Goal: Communication & Community: Answer question/provide support

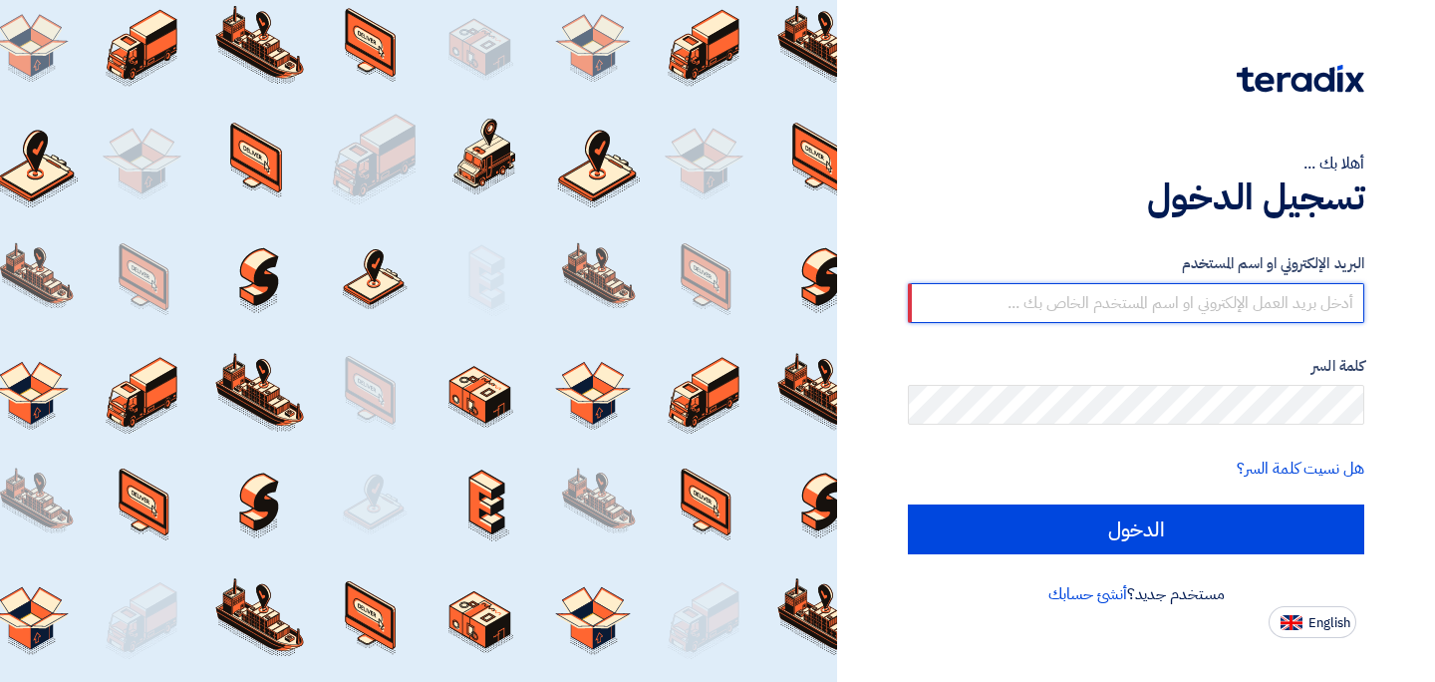
type input "[PERSON_NAME][EMAIL_ADDRESS][DOMAIN_NAME]"
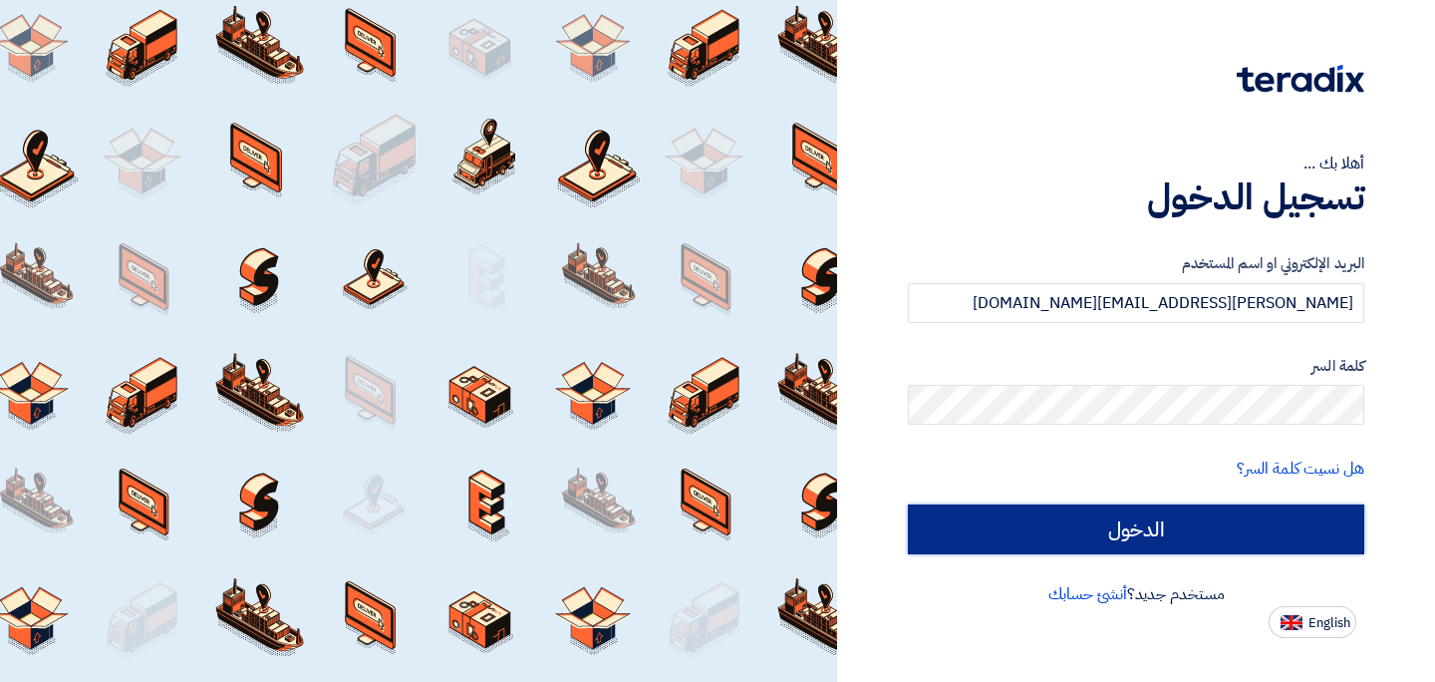
click at [1126, 530] on input "الدخول" at bounding box center [1136, 529] width 456 height 50
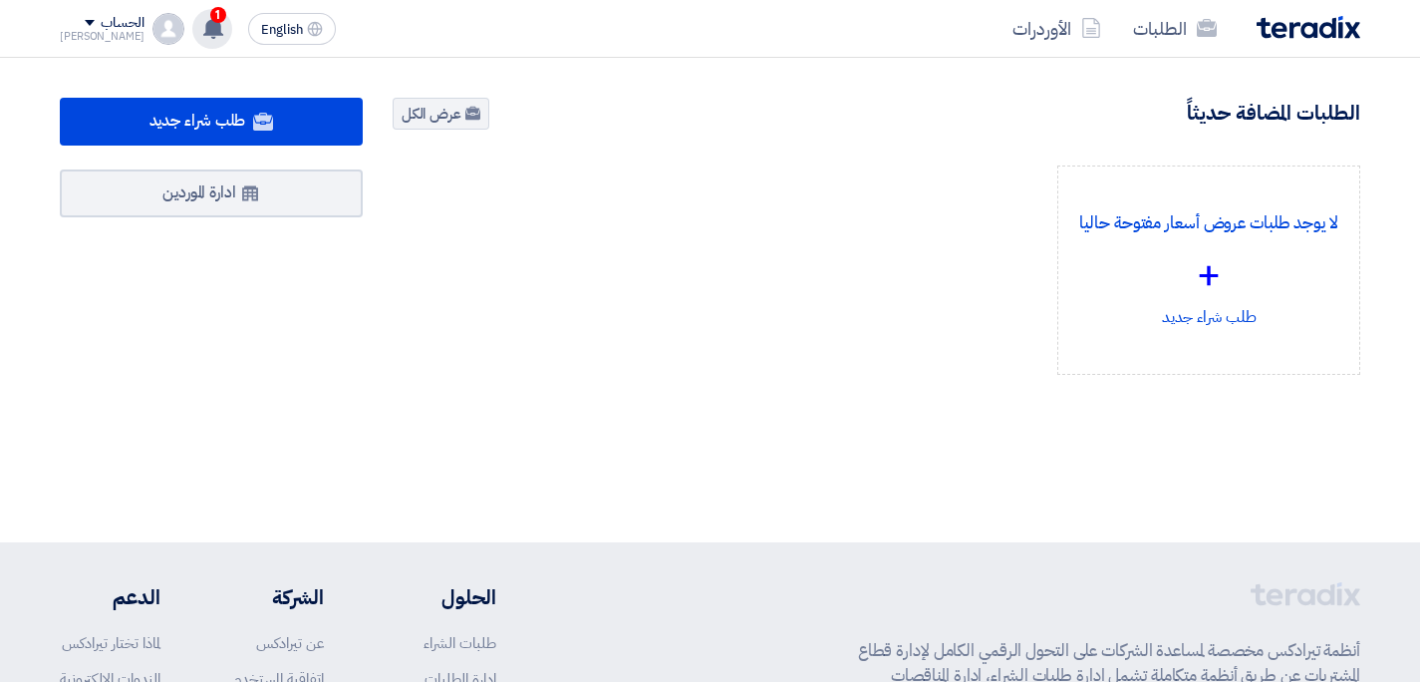
click at [193, 39] on div "1 عندك سؤال على مشروع RFP-U-Walks Relaunch Campaign 16 hours ago عندك سؤال على …" at bounding box center [212, 29] width 40 height 40
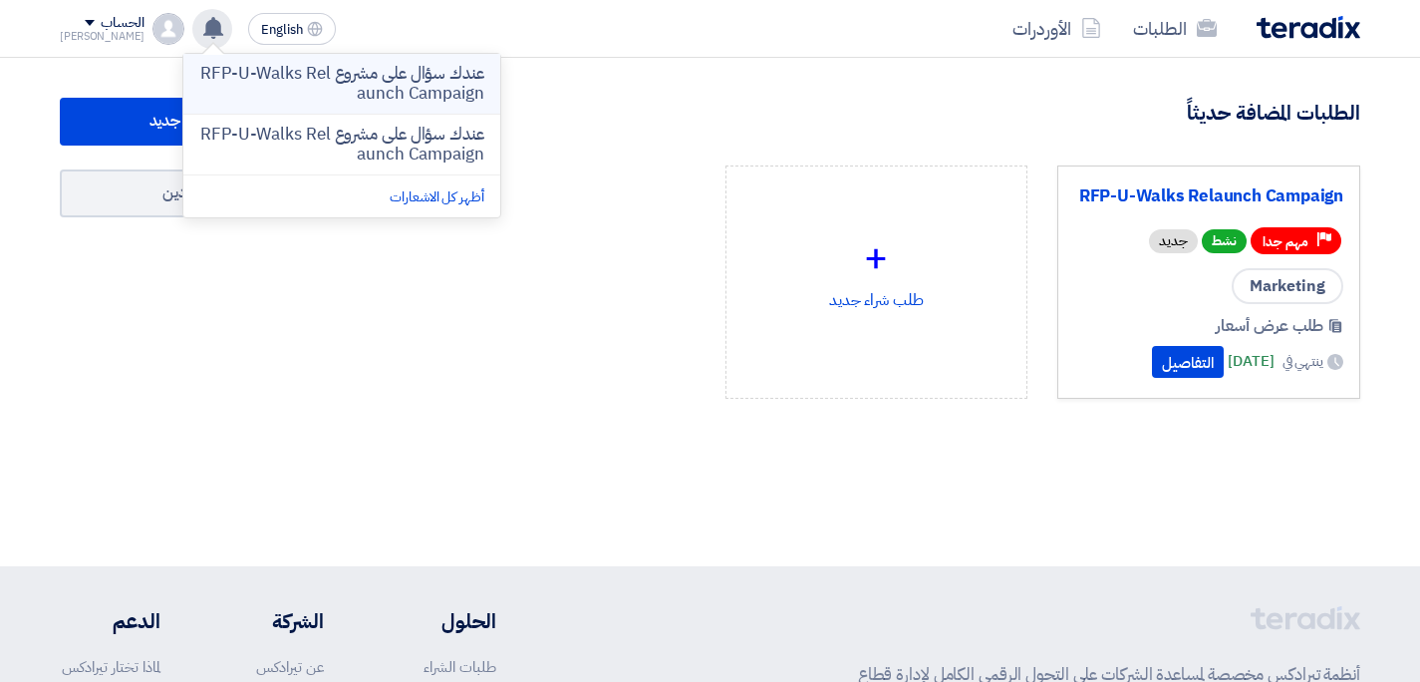
click at [384, 101] on p "عندك سؤال على مشروع RFP-U-Walks Relaunch Campaign" at bounding box center [341, 84] width 285 height 40
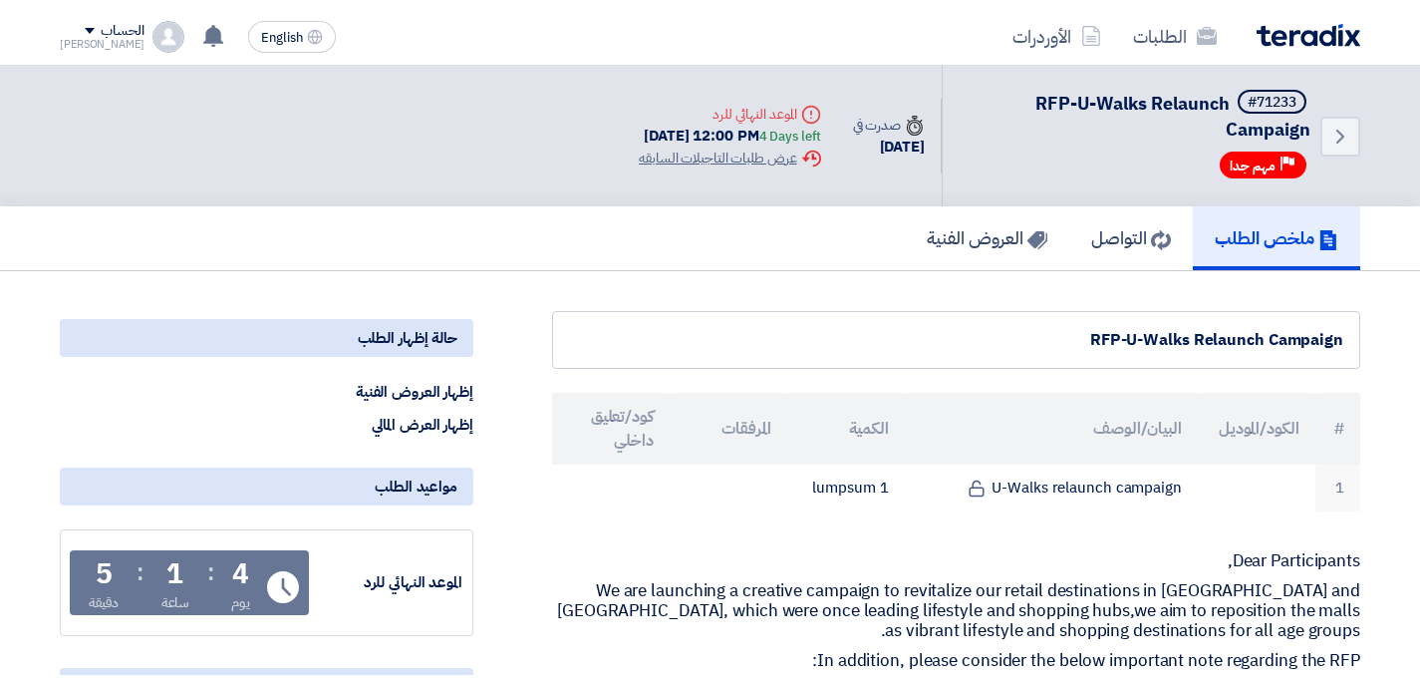
scroll to position [1062, 0]
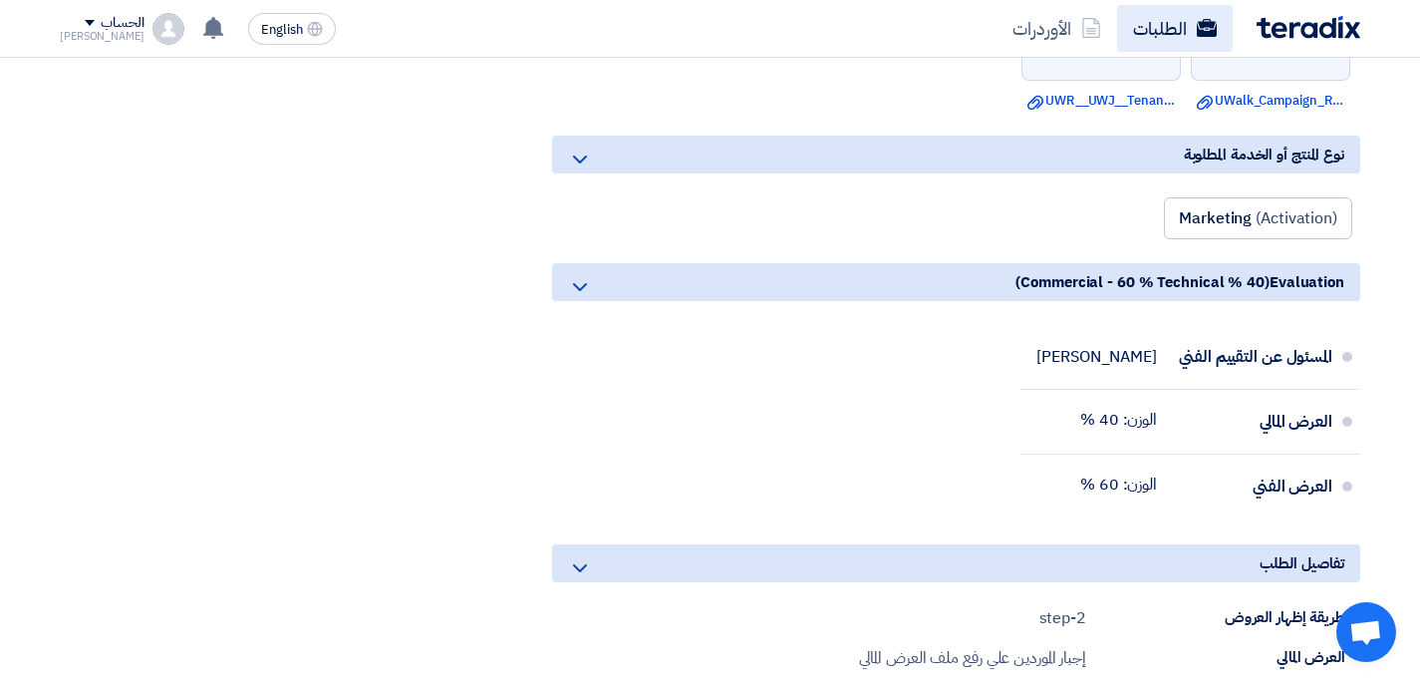
click at [1191, 29] on link "الطلبات" at bounding box center [1175, 28] width 116 height 47
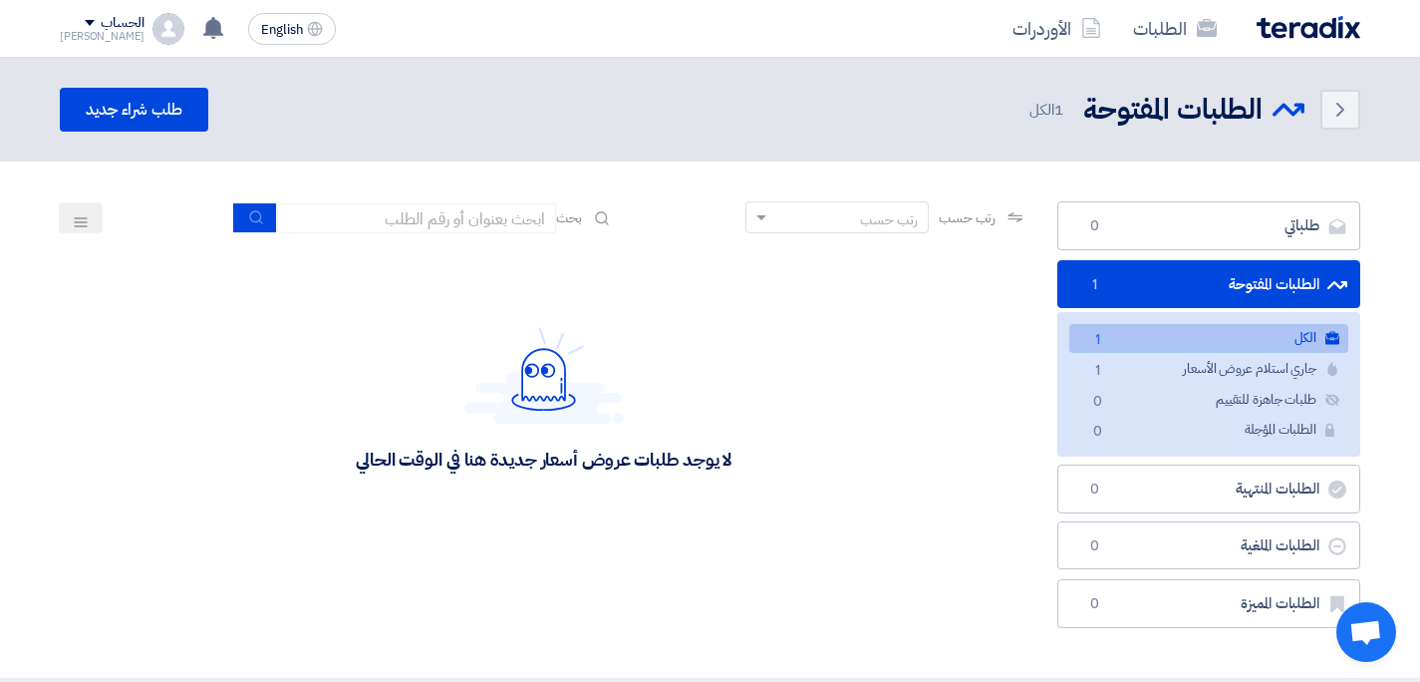
click at [1301, 24] on img at bounding box center [1308, 27] width 104 height 23
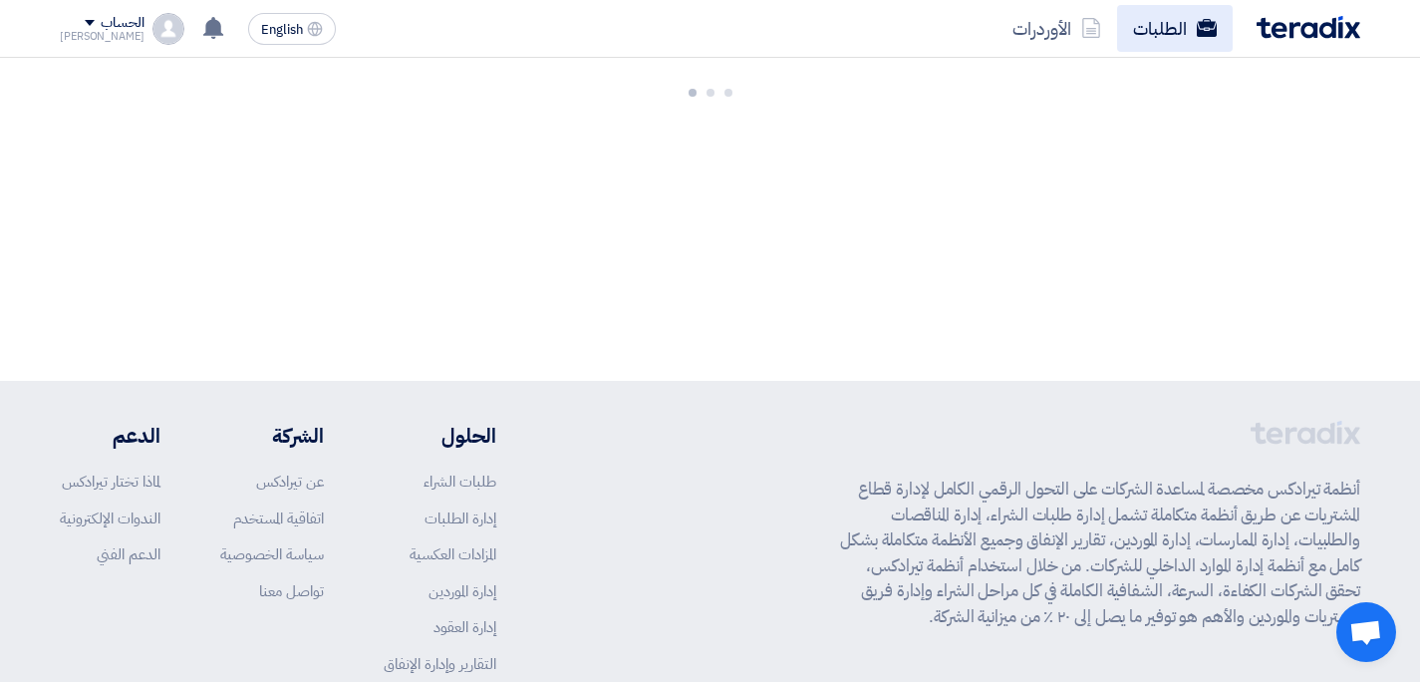
click at [1170, 26] on link "الطلبات" at bounding box center [1175, 28] width 116 height 47
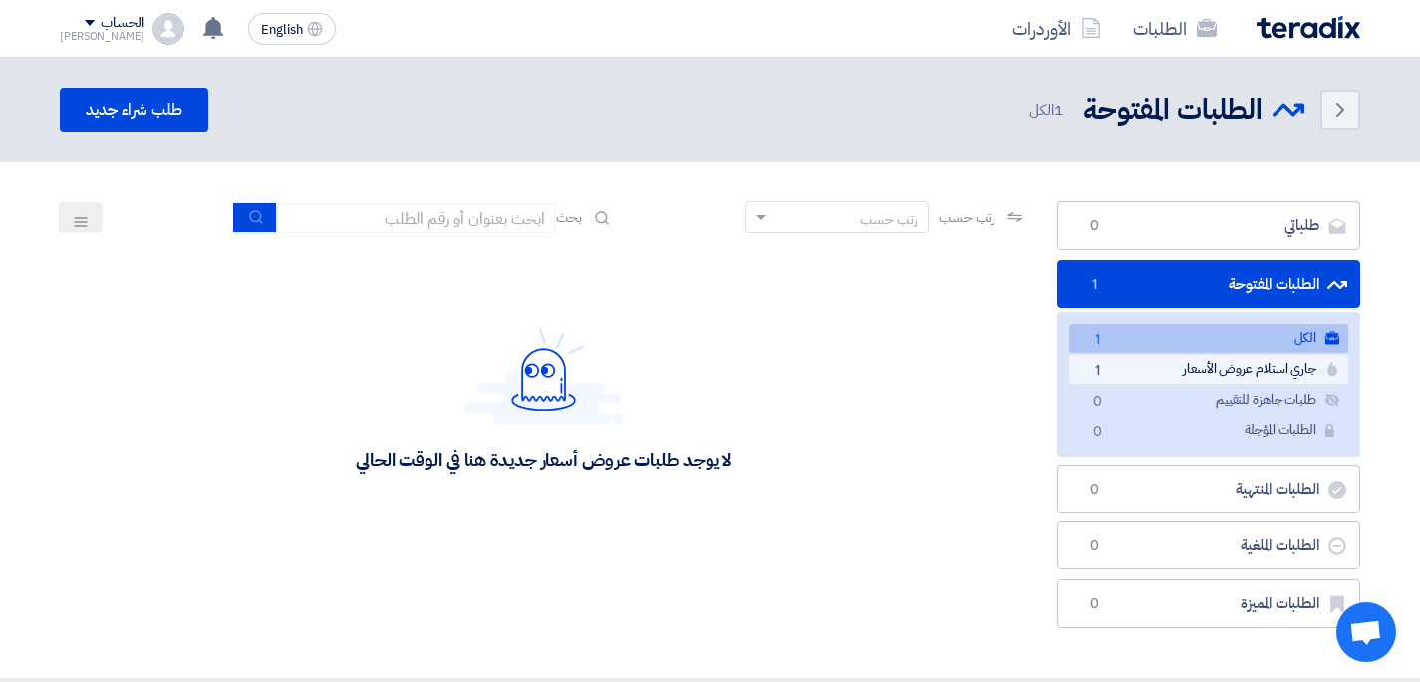
click at [1142, 374] on link "جاري استلام عروض الأسعار جاري استلام عروض الأسعار 1" at bounding box center [1208, 369] width 279 height 29
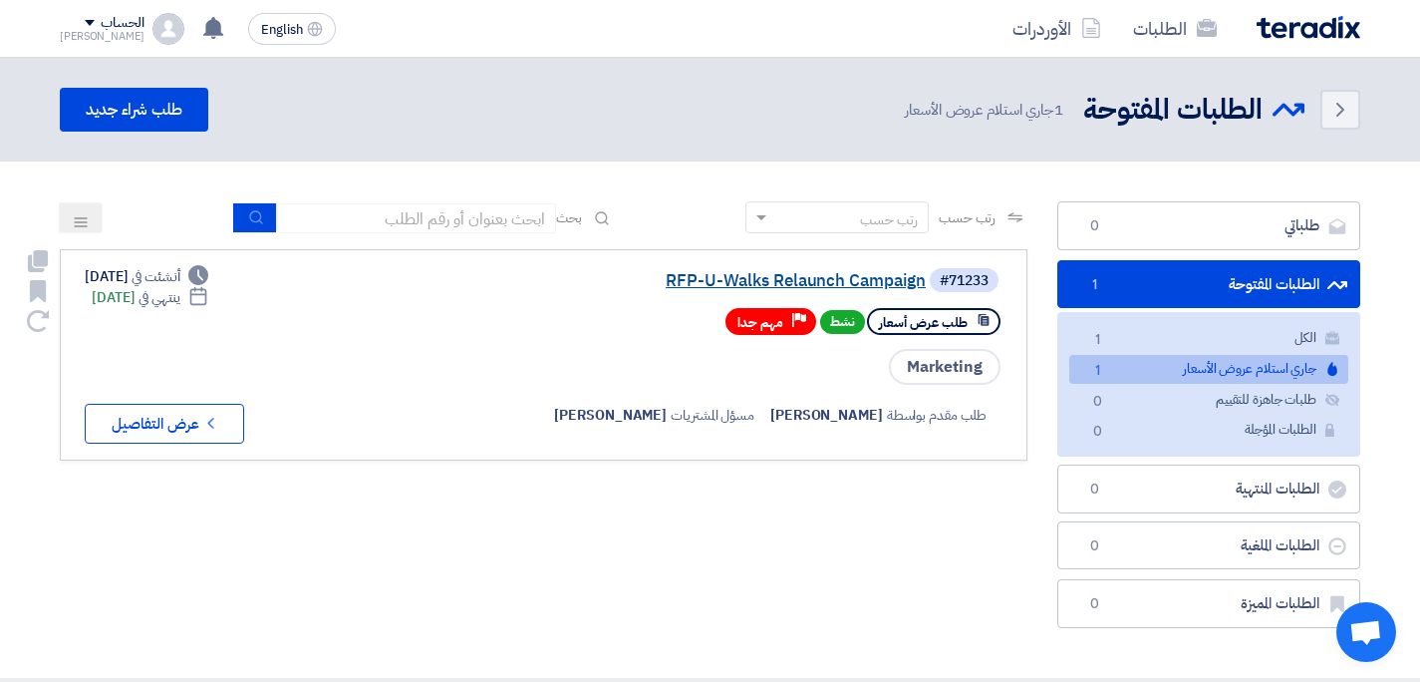
click at [835, 275] on link "RFP-U-Walks Relaunch Campaign" at bounding box center [726, 281] width 399 height 18
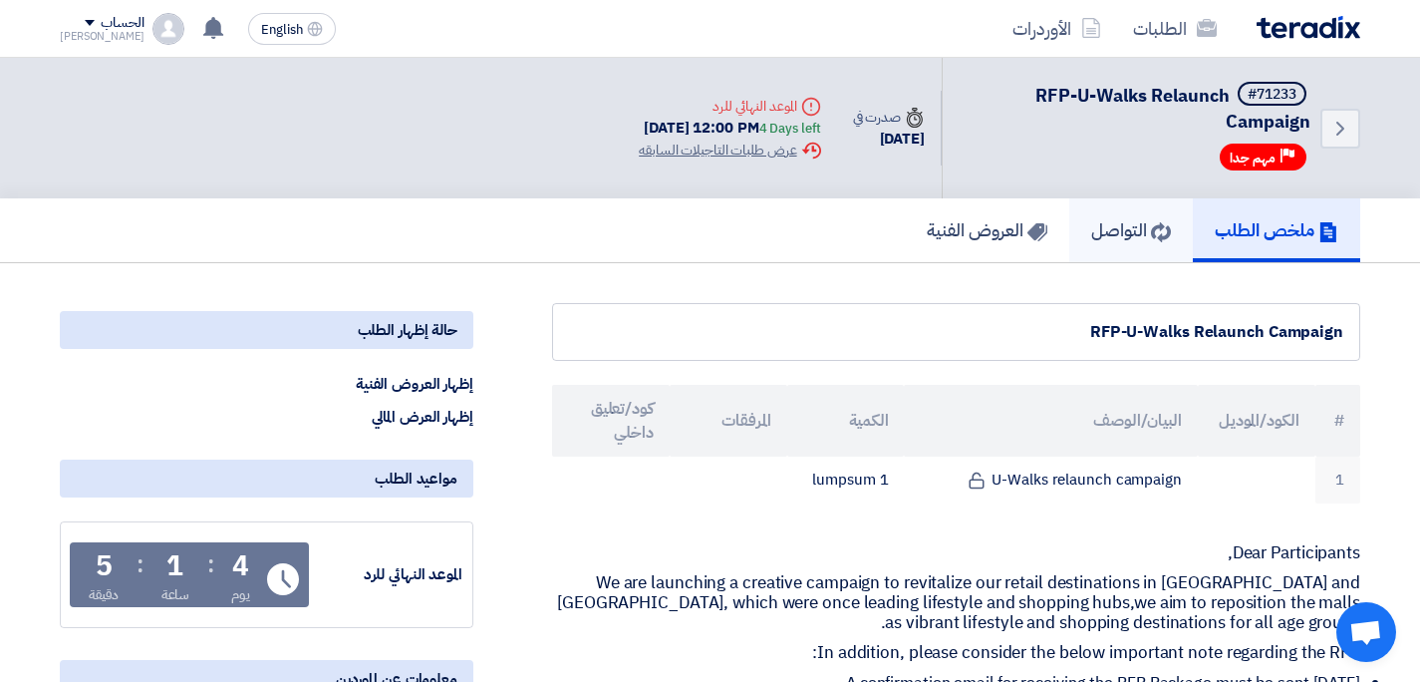
click at [1137, 218] on h5 "التواصل" at bounding box center [1131, 229] width 80 height 23
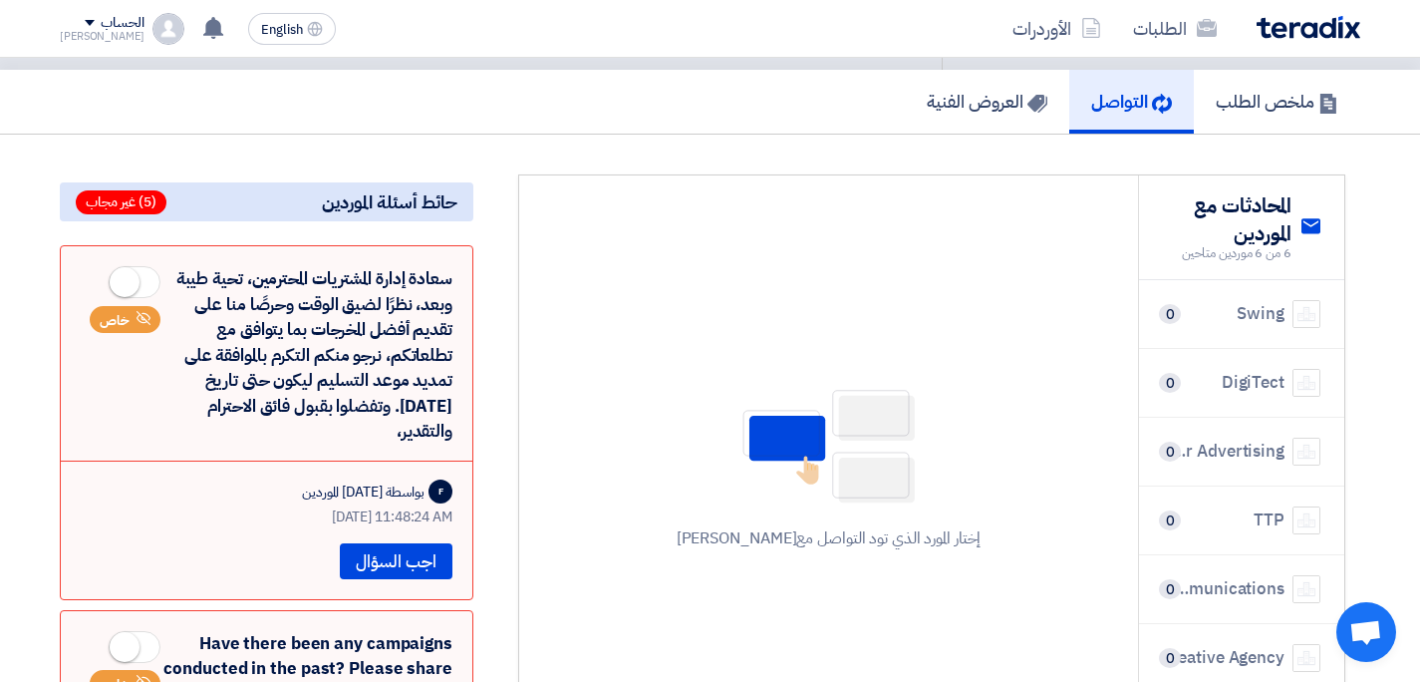
scroll to position [145, 0]
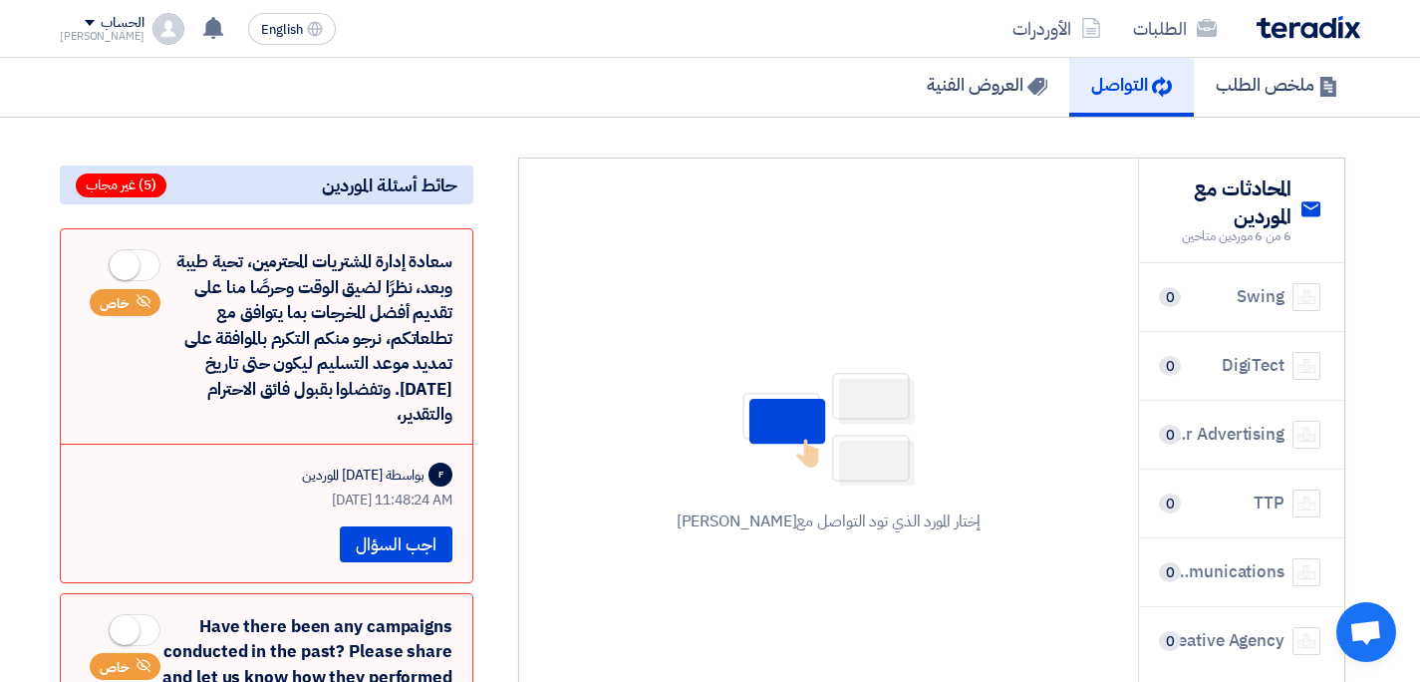
drag, startPoint x: 450, startPoint y: 237, endPoint x: 321, endPoint y: 399, distance: 207.0
click at [321, 399] on div "سعادة إدارة المشتريات المحترمين، تحية طيبة وبعد، نظرًا لضيق الوقت وحرصًا منا عل…" at bounding box center [267, 338] width 372 height 178
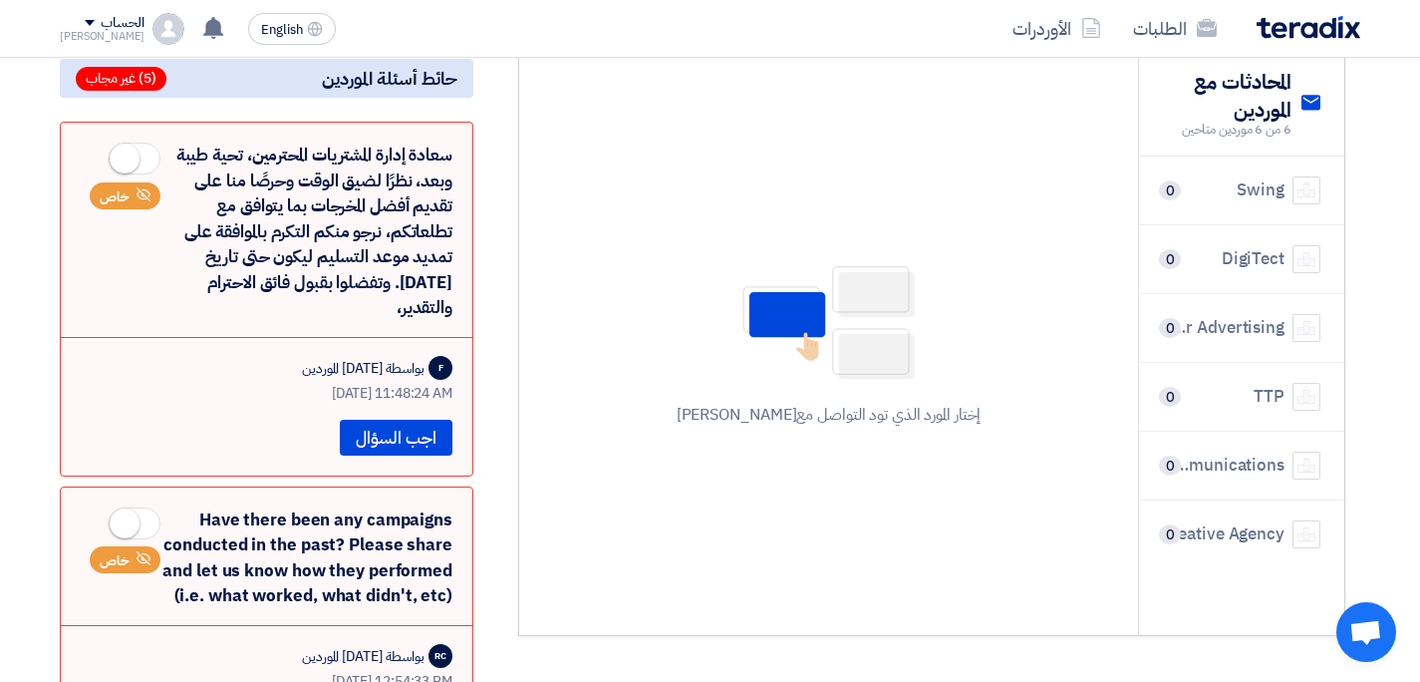
click at [355, 229] on div "سعادة إدارة المشتريات المحترمين، تحية طيبة وبعد، نظرًا لضيق الوقت وحرصًا منا عل…" at bounding box center [267, 231] width 372 height 178
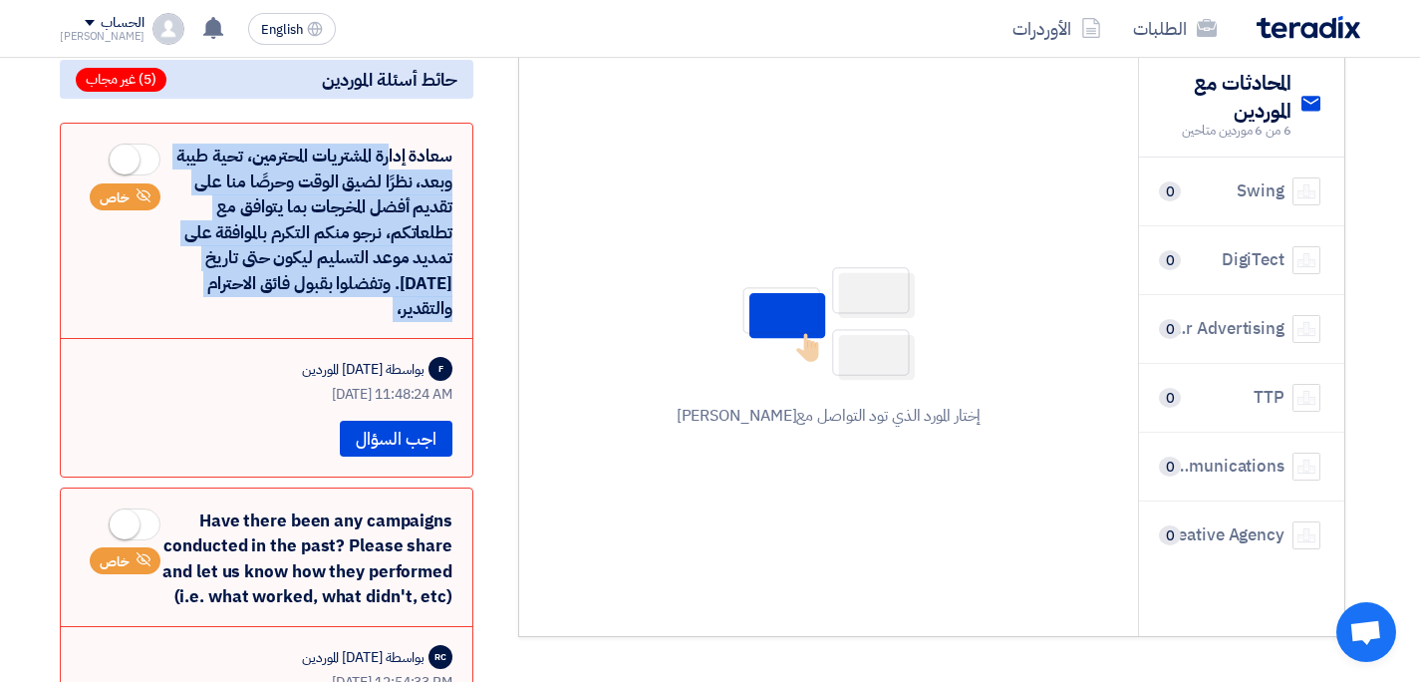
click at [355, 229] on div "سعادة إدارة المشتريات المحترمين، تحية طيبة وبعد، نظرًا لضيق الوقت وحرصًا منا عل…" at bounding box center [267, 232] width 372 height 178
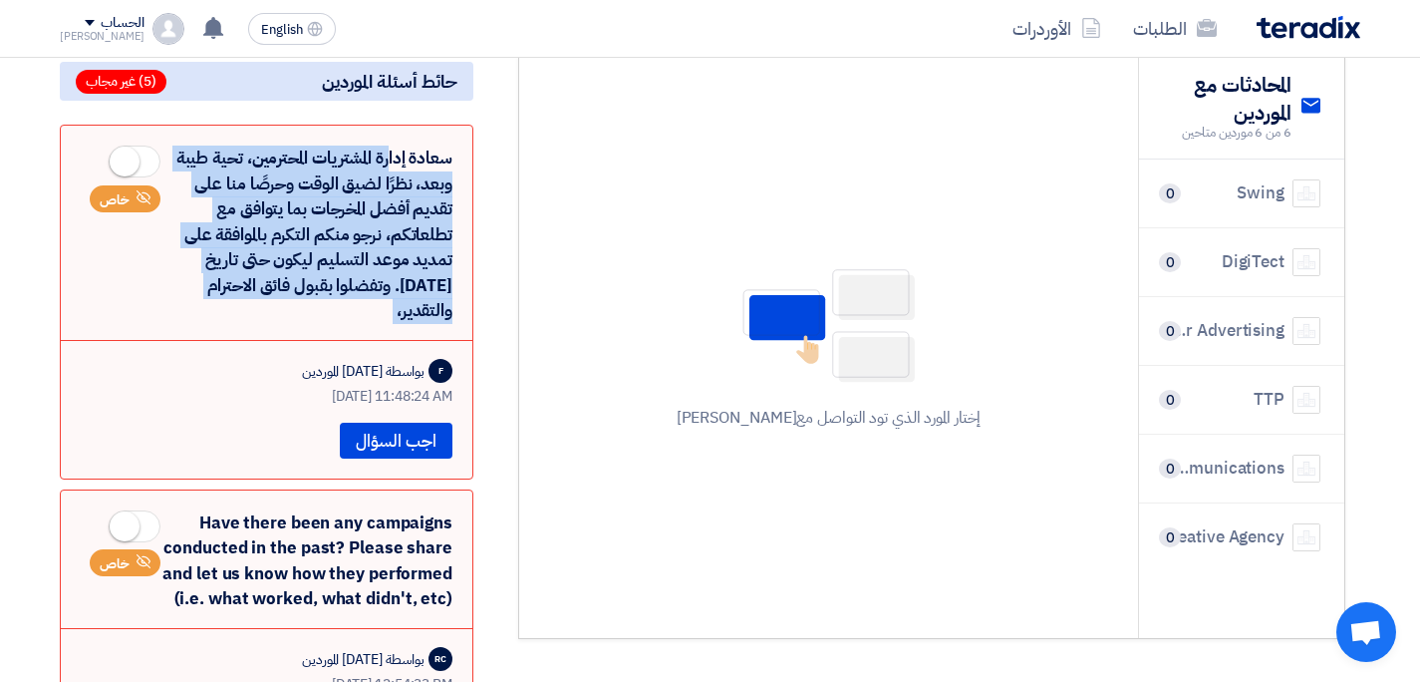
scroll to position [255, 0]
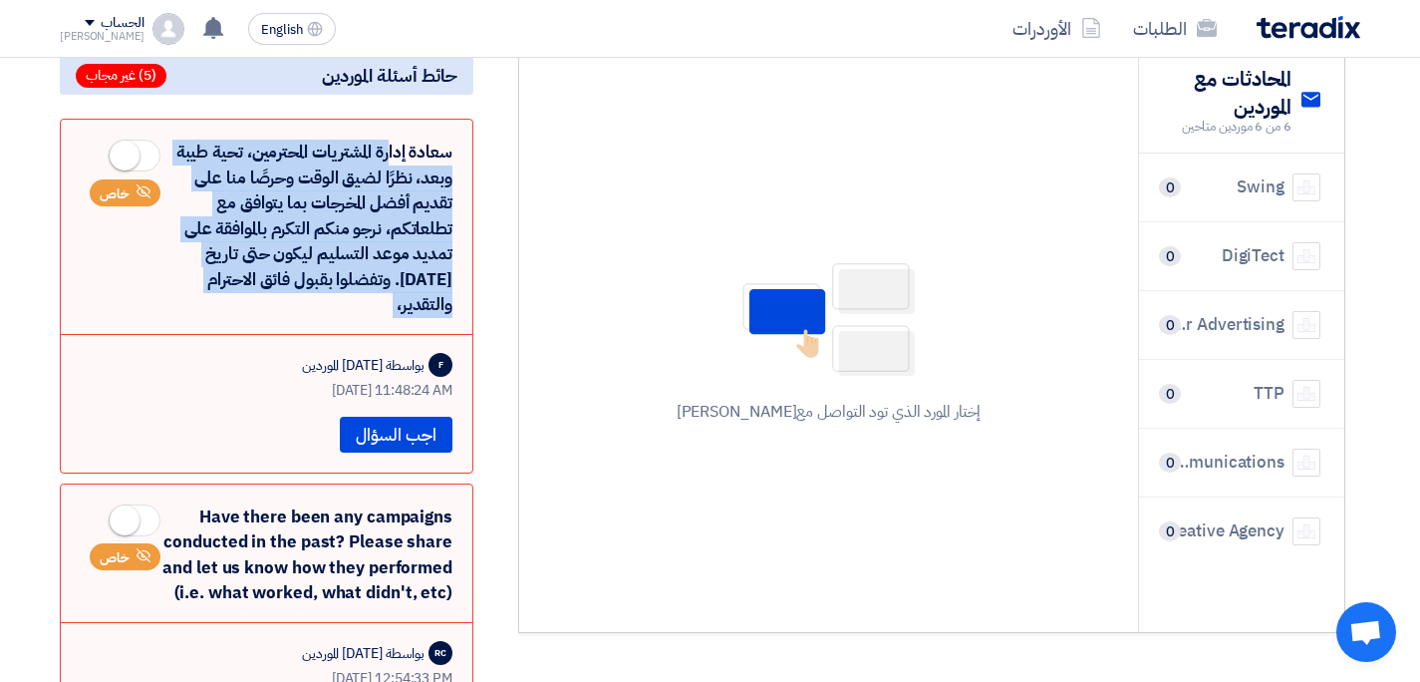
click at [296, 245] on div "سعادة إدارة المشتريات المحترمين، تحية طيبة وبعد، نظرًا لضيق الوقت وحرصًا منا عل…" at bounding box center [267, 228] width 372 height 178
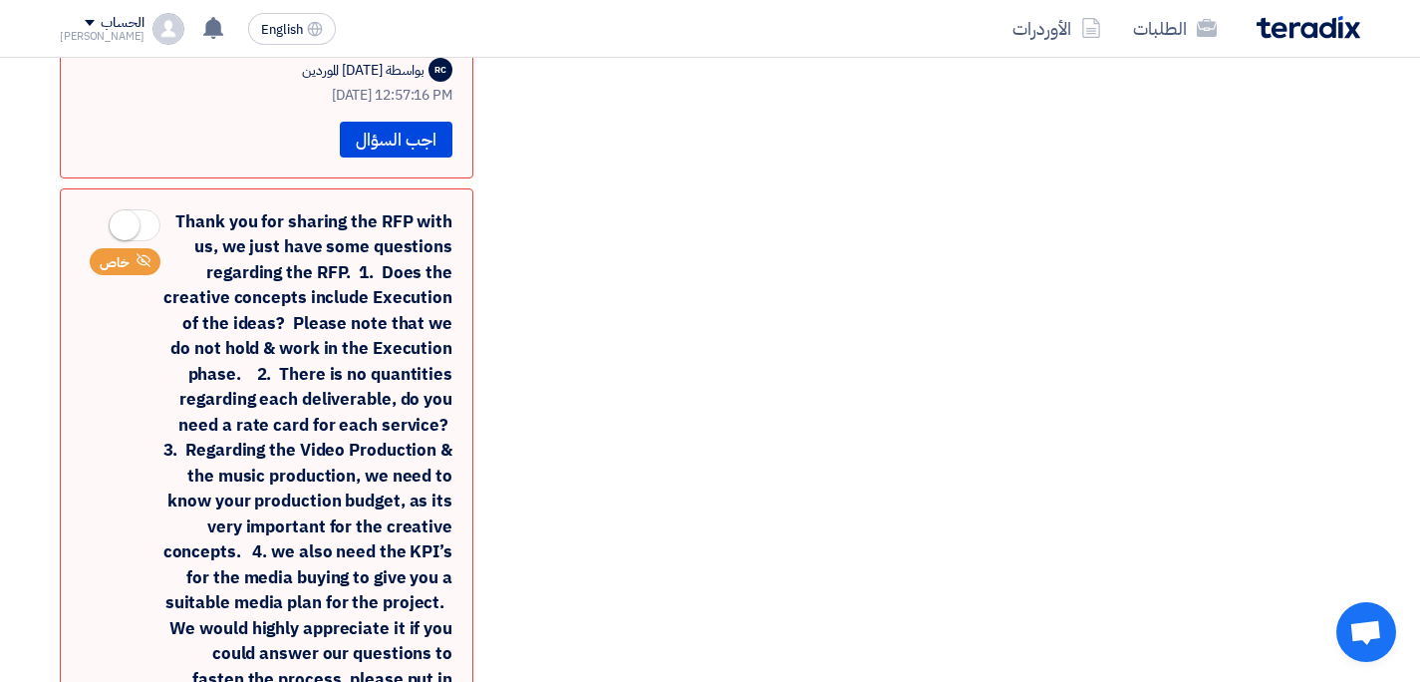
scroll to position [1494, 0]
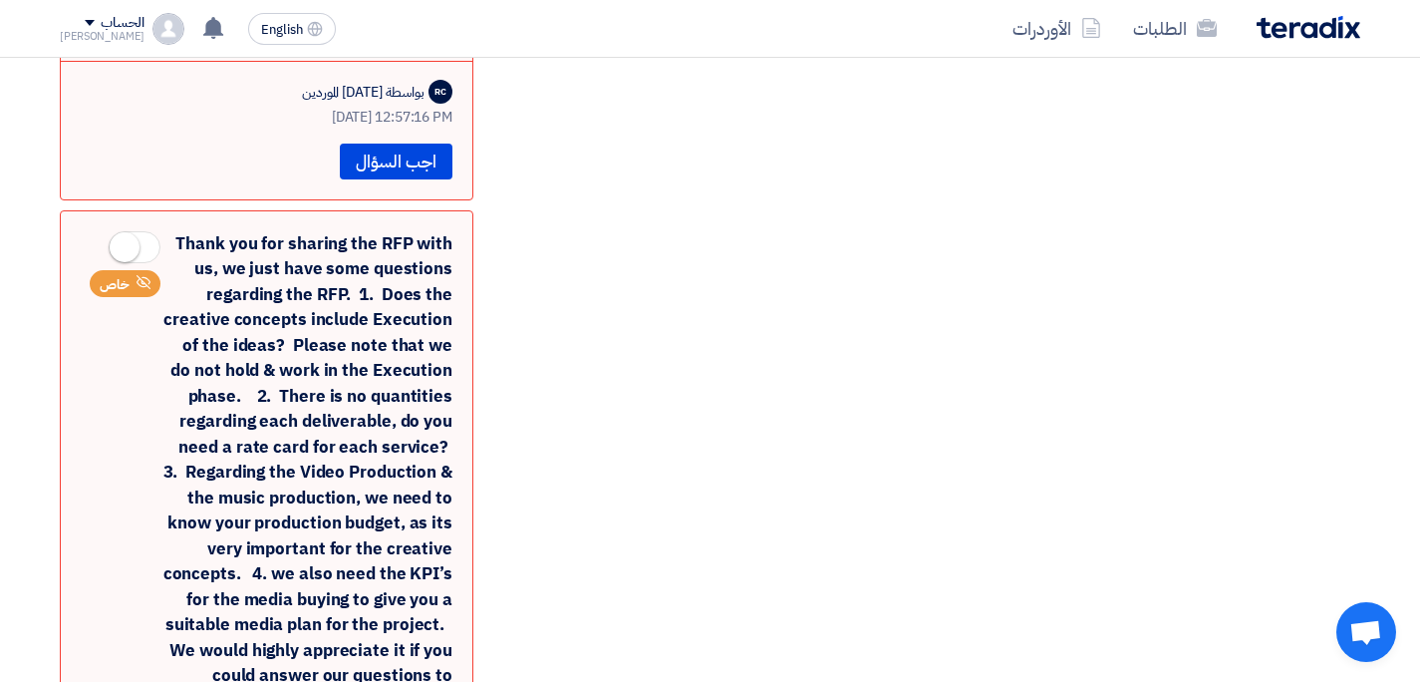
click at [222, 231] on div "Thank you for sharing the RFP with us, we just have some questions regarding th…" at bounding box center [267, 536] width 372 height 610
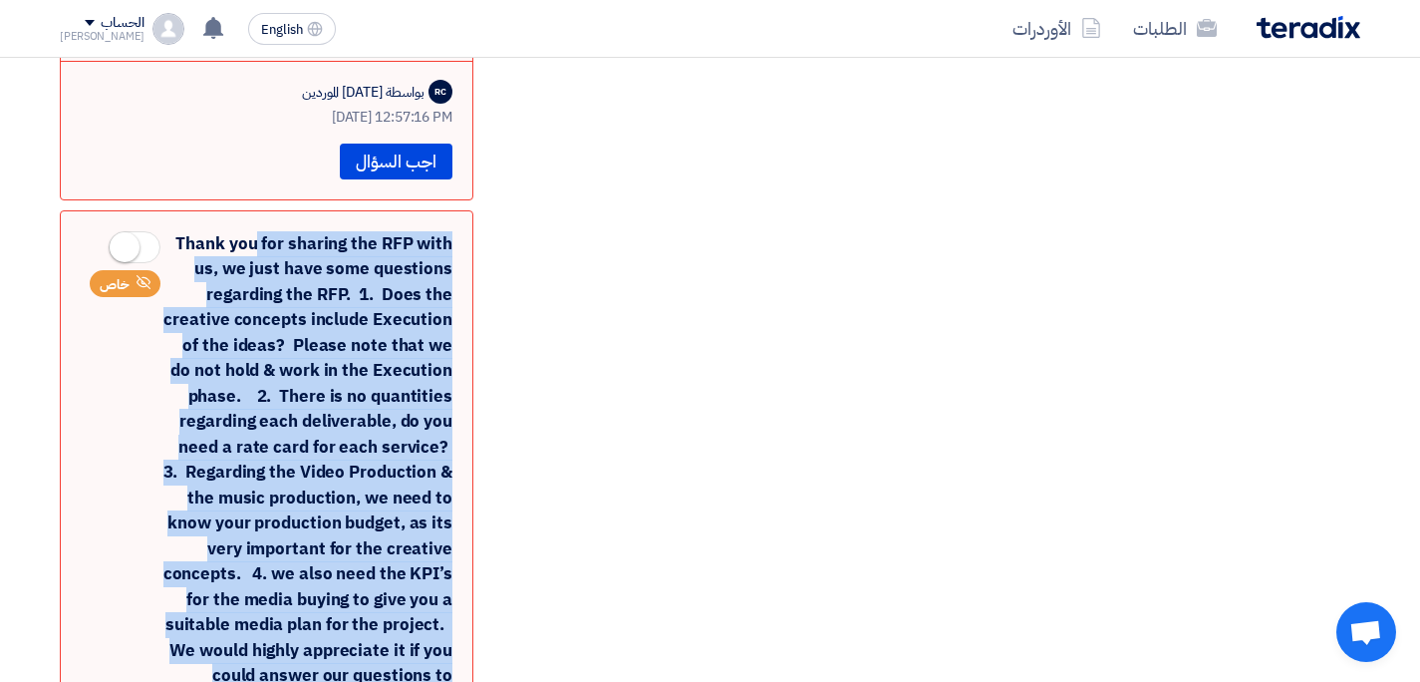
click at [222, 231] on div "Thank you for sharing the RFP with us, we just have some questions regarding th…" at bounding box center [267, 536] width 372 height 610
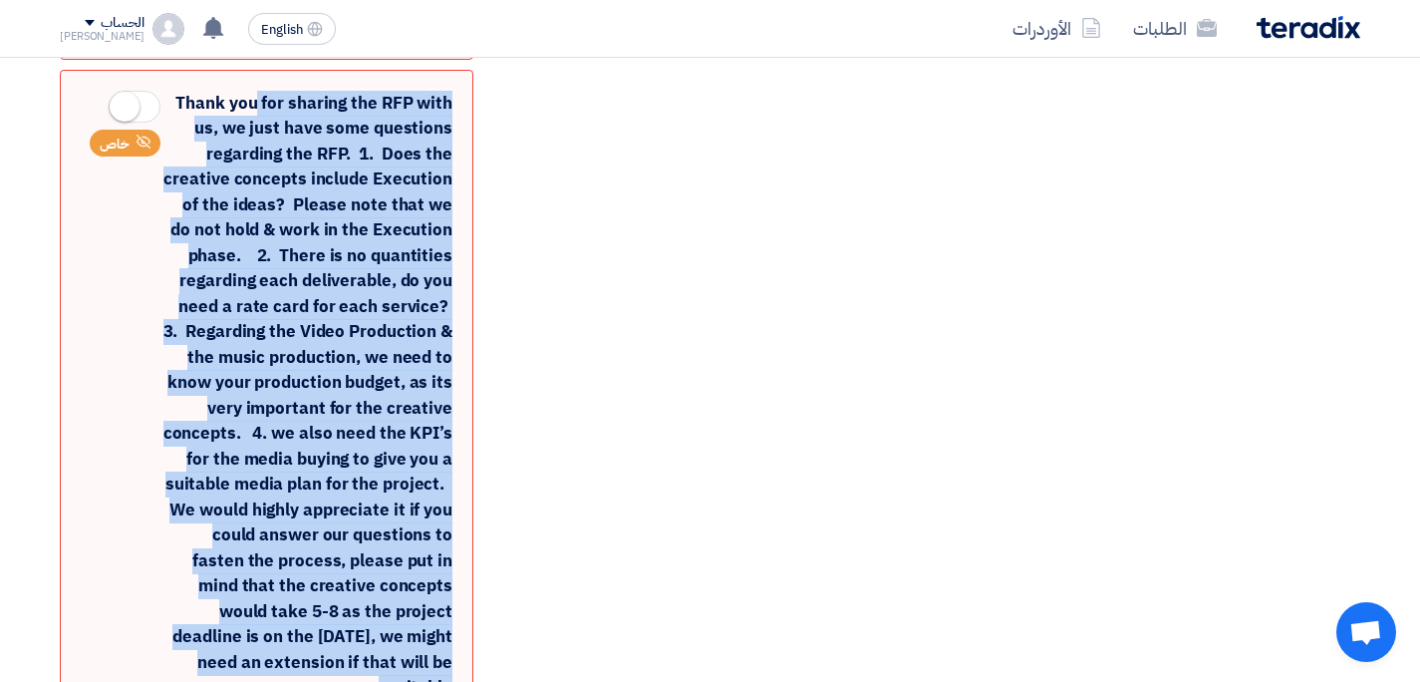
scroll to position [1632, 0]
